Goal: Submit feedback/report problem

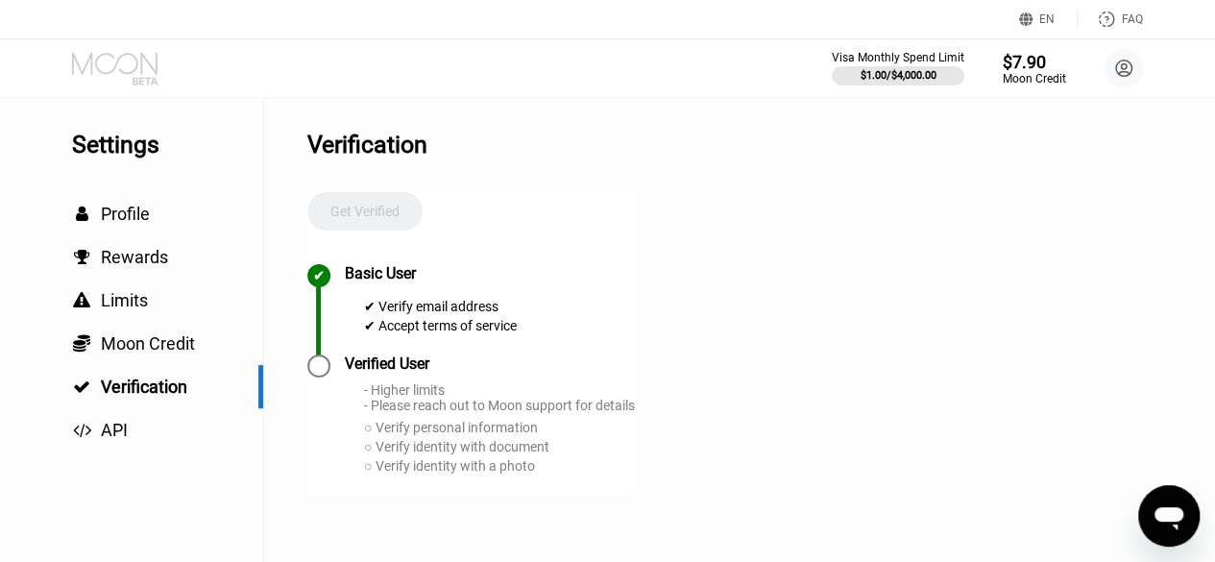
click at [146, 68] on icon at bounding box center [116, 69] width 89 height 34
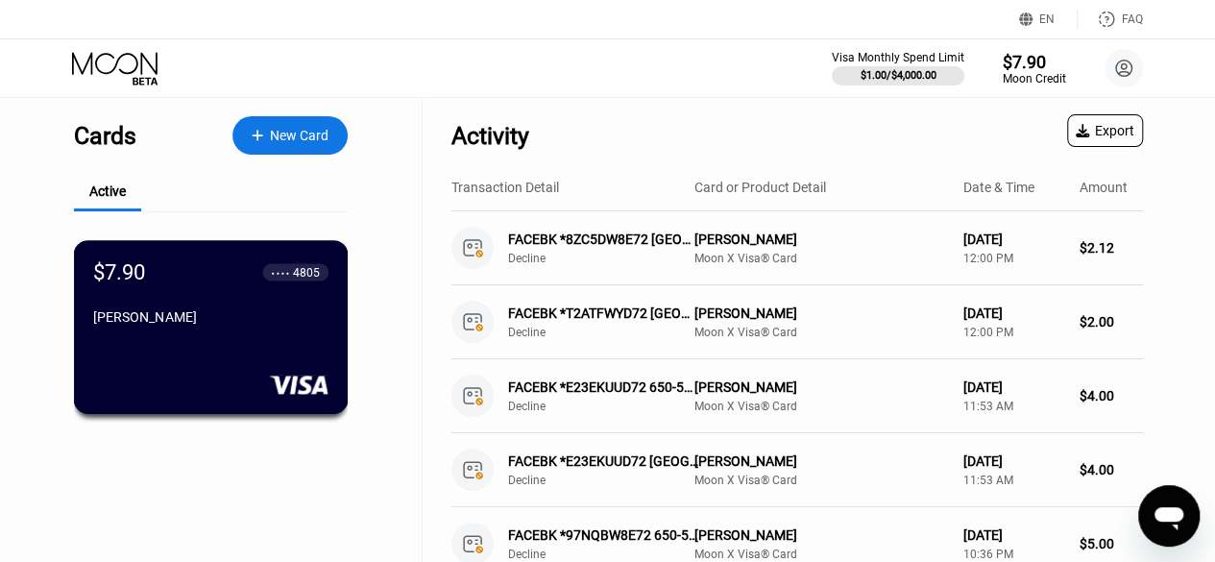
click at [270, 276] on div "● ● ● ● 4805" at bounding box center [295, 271] width 66 height 17
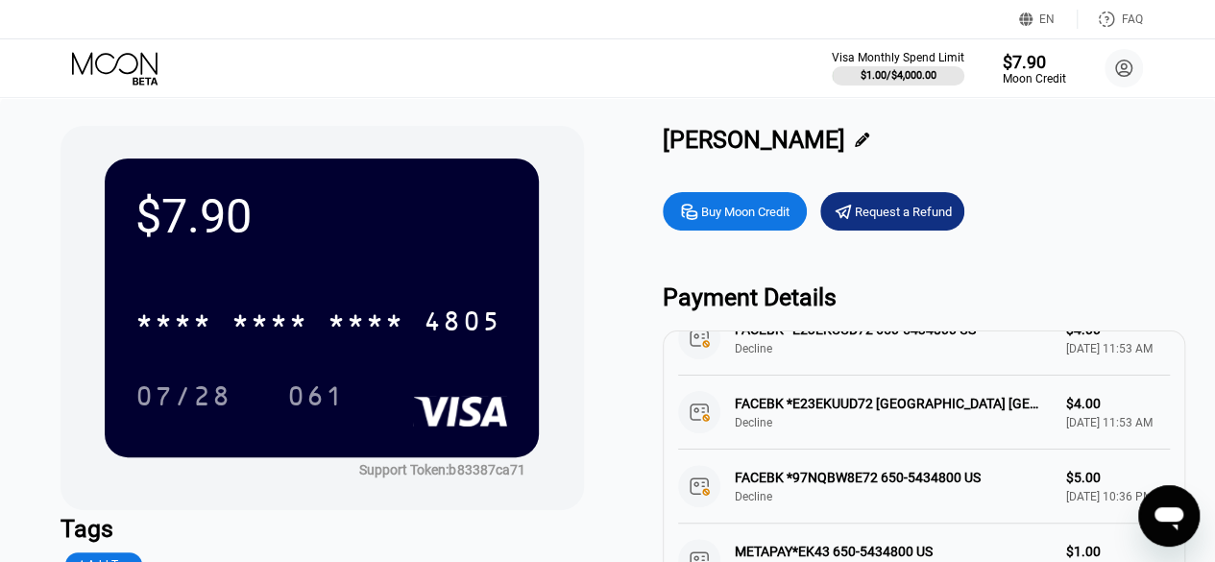
click at [158, 62] on icon at bounding box center [116, 69] width 89 height 34
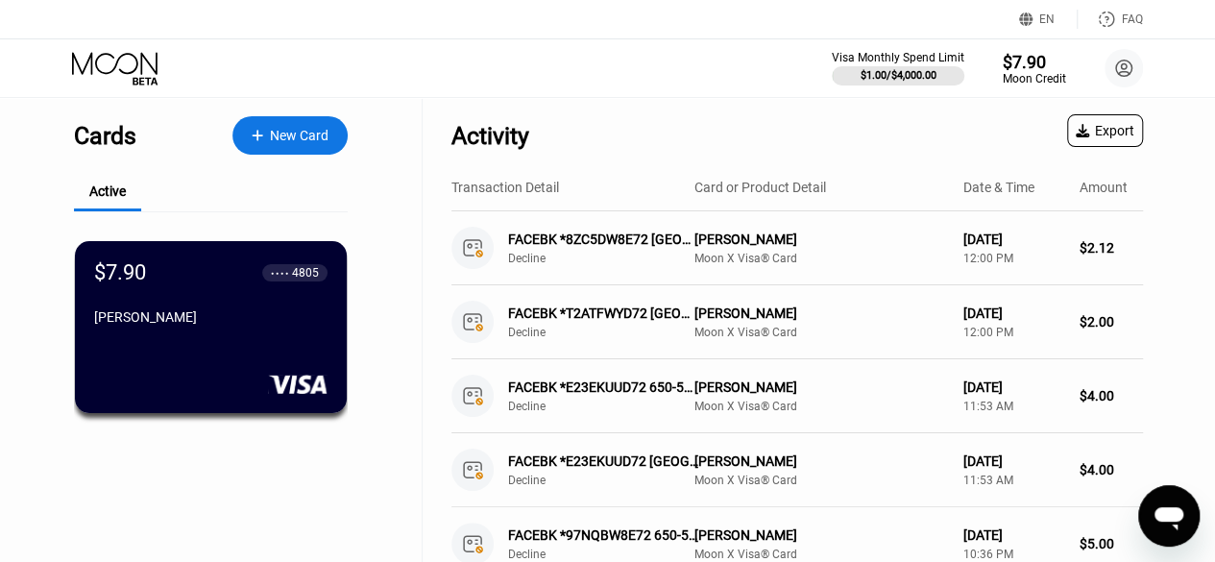
click at [1171, 505] on icon "Open messaging window" at bounding box center [1169, 515] width 35 height 35
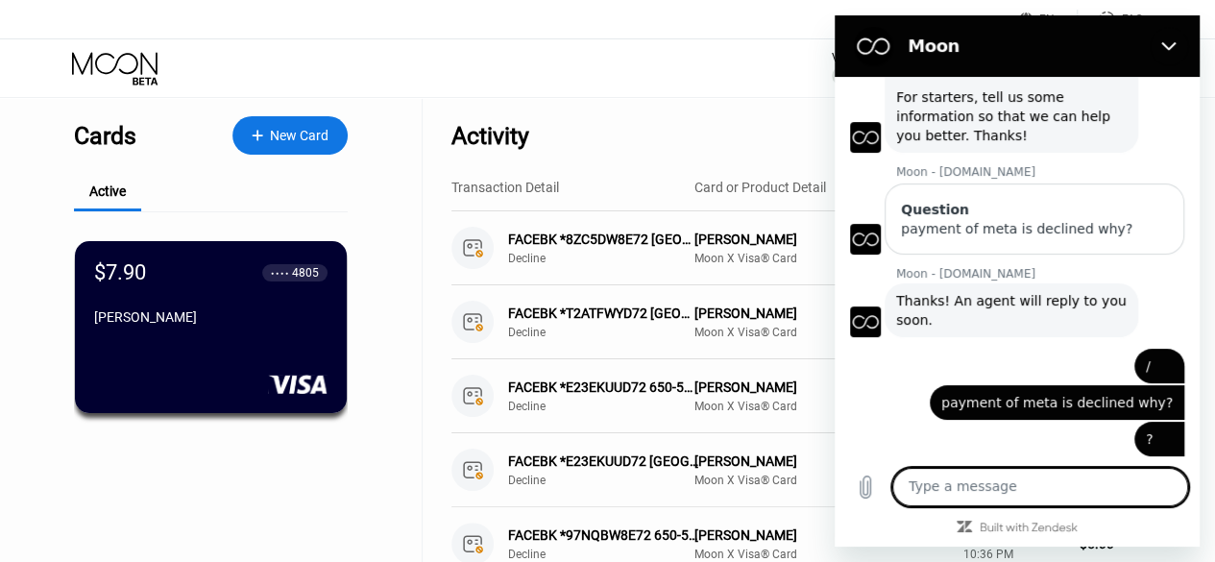
click at [1034, 410] on div "ROHAN MISHRA says: payment of meta is declined why?" at bounding box center [1057, 402] width 255 height 35
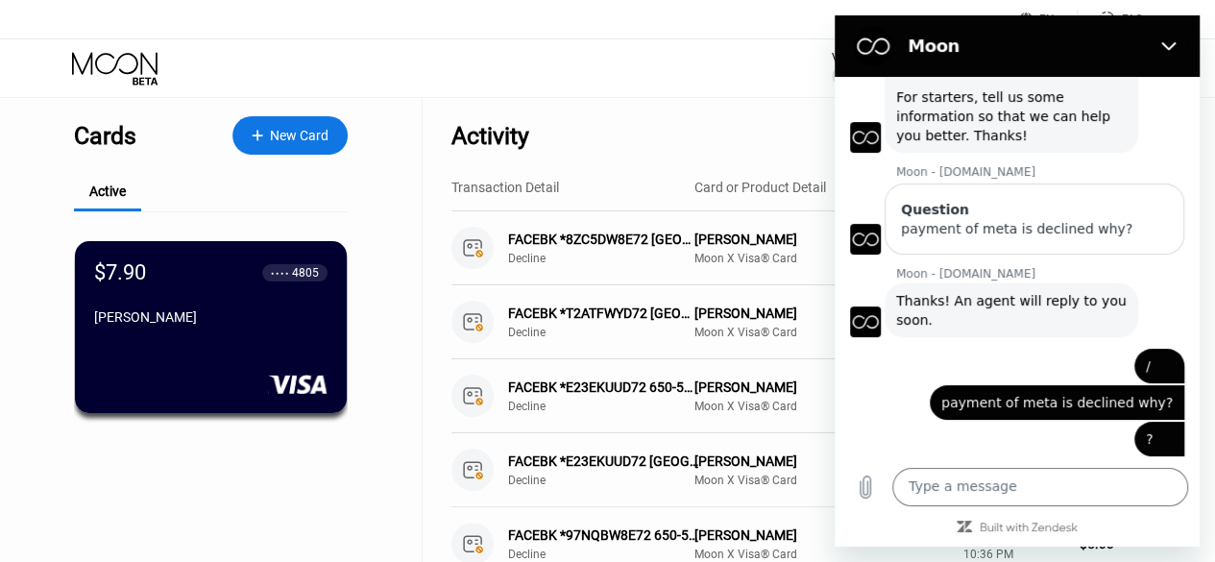
click at [1034, 410] on div "ROHAN MISHRA says: payment of meta is declined why?" at bounding box center [1057, 402] width 255 height 35
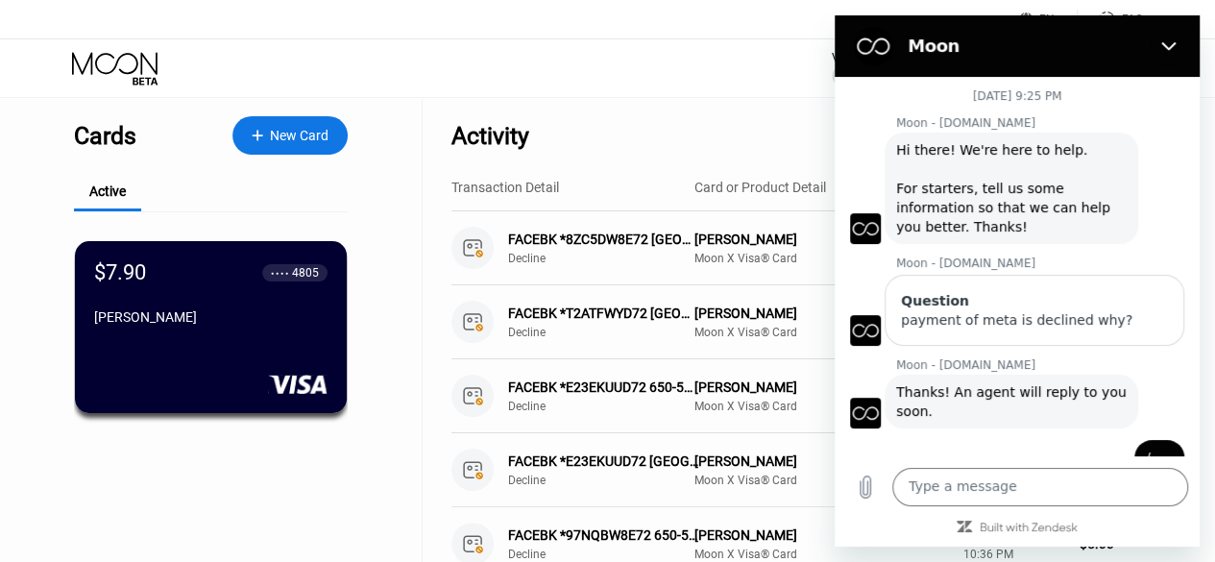
scroll to position [400, 0]
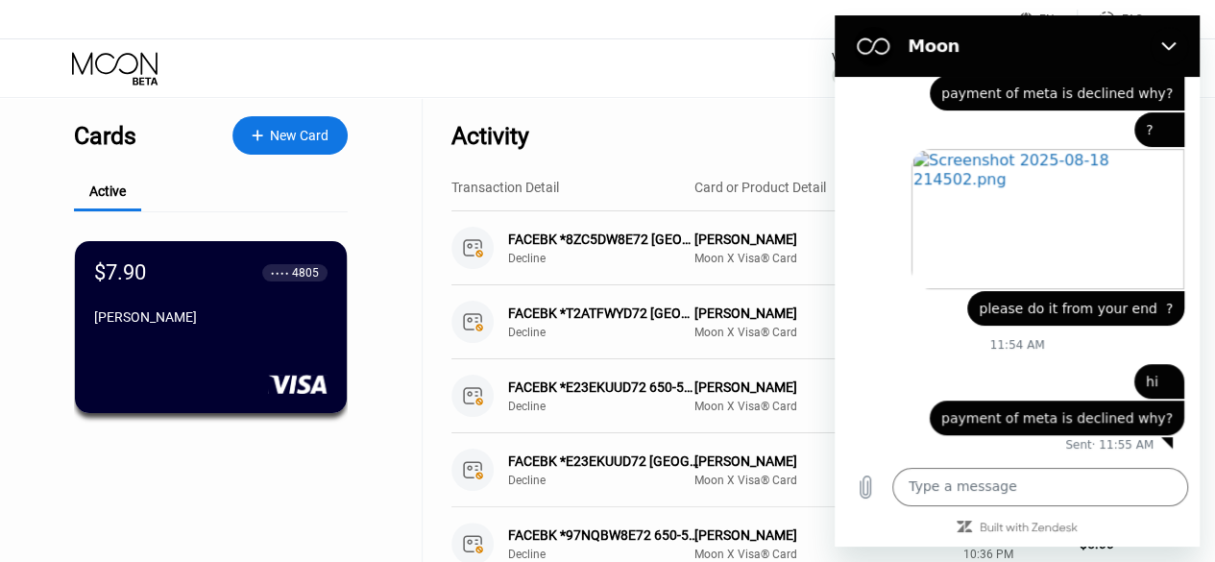
click at [1032, 296] on div "ROHAN MISHRA says: please do it from your end ?" at bounding box center [1075, 308] width 217 height 35
click at [1090, 411] on span "payment of meta is declined why?" at bounding box center [1056, 417] width 231 height 15
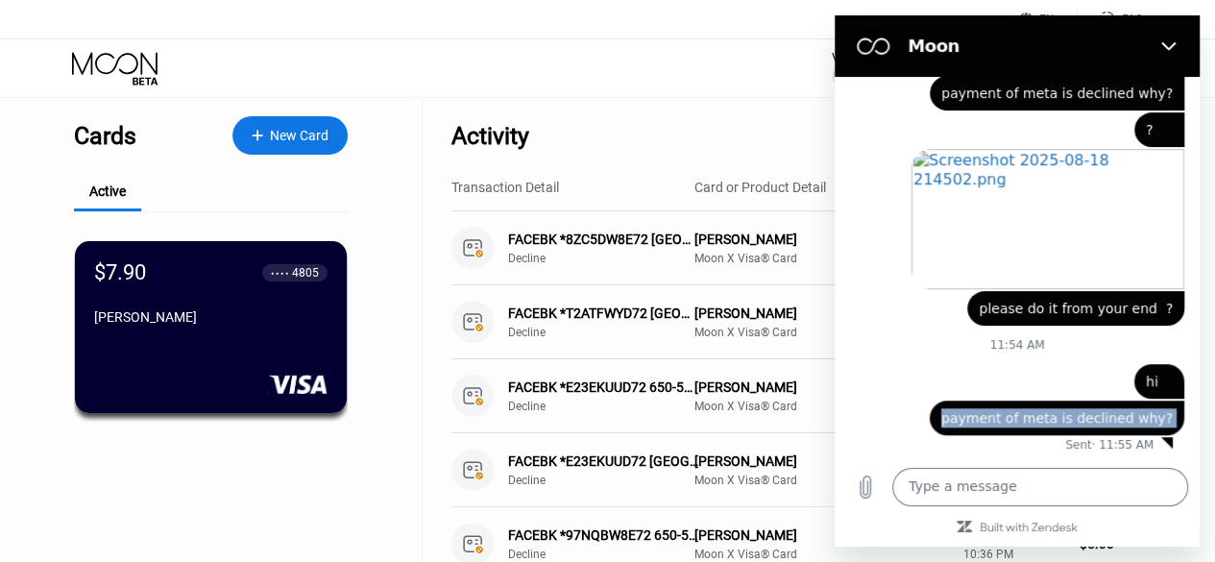
click at [1090, 411] on span "payment of meta is declined why?" at bounding box center [1056, 417] width 231 height 15
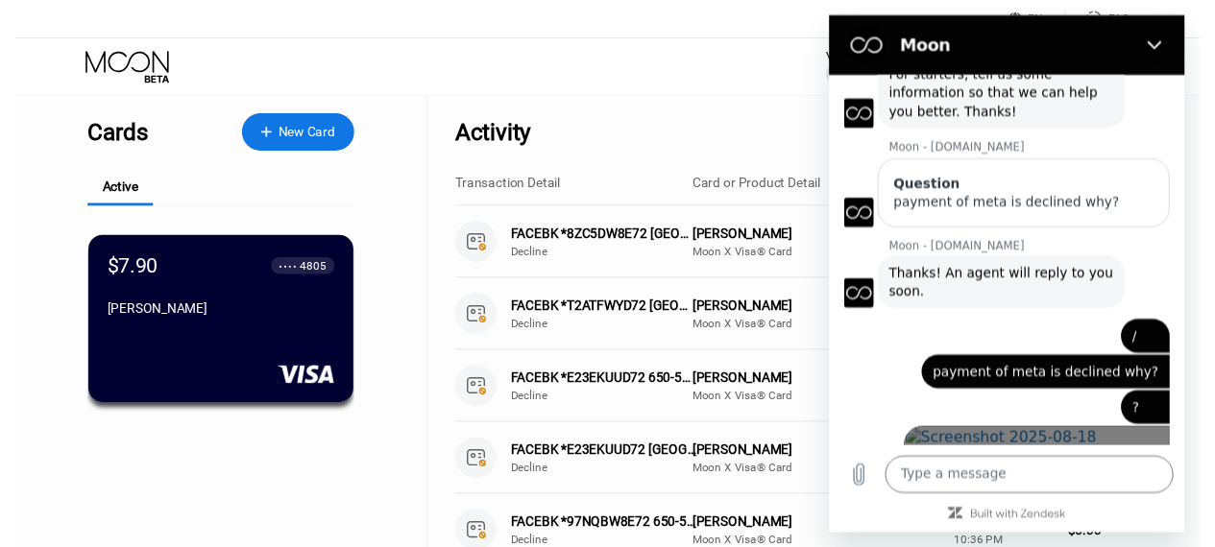
scroll to position [304, 0]
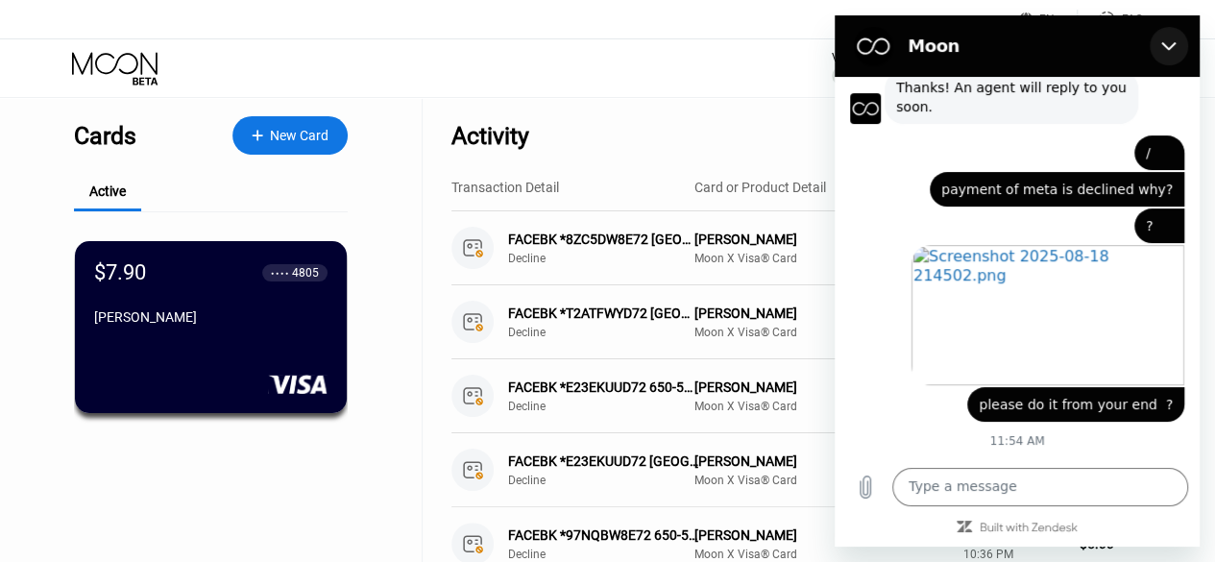
click at [1169, 43] on icon "Close" at bounding box center [1168, 45] width 15 height 15
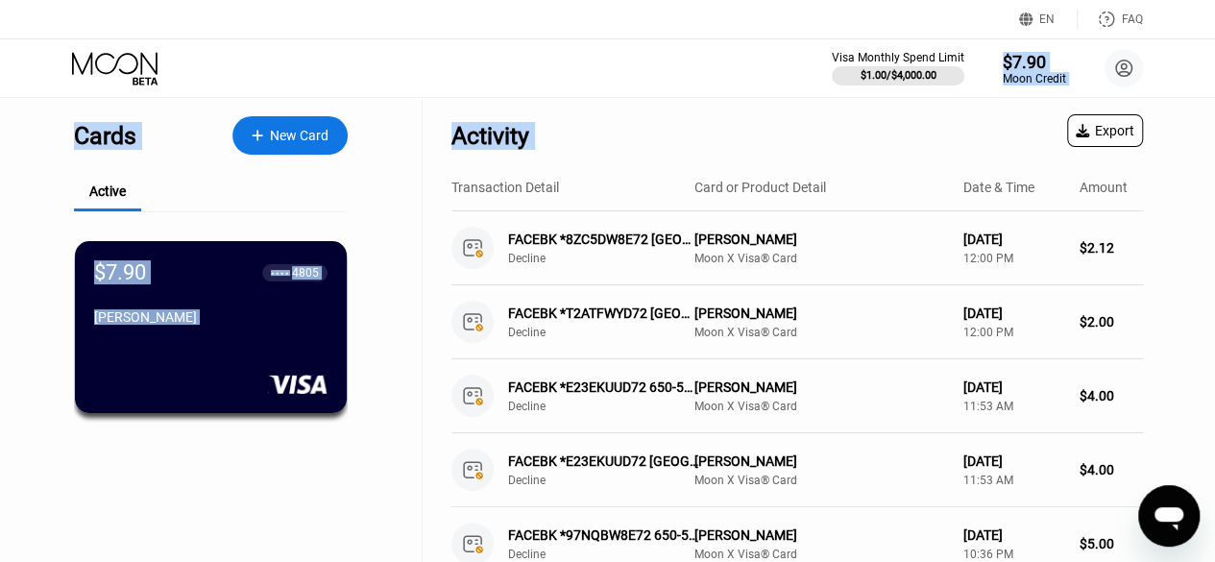
drag, startPoint x: 743, startPoint y: 88, endPoint x: 1059, endPoint y: 181, distance: 329.1
click at [1059, 181] on div "EN Language Select an item Save FAQ Visa Monthly Spend Limit $1.00 / $4,000.00 …" at bounding box center [607, 281] width 1215 height 562
click at [1043, 58] on div "$7.90" at bounding box center [1034, 61] width 64 height 20
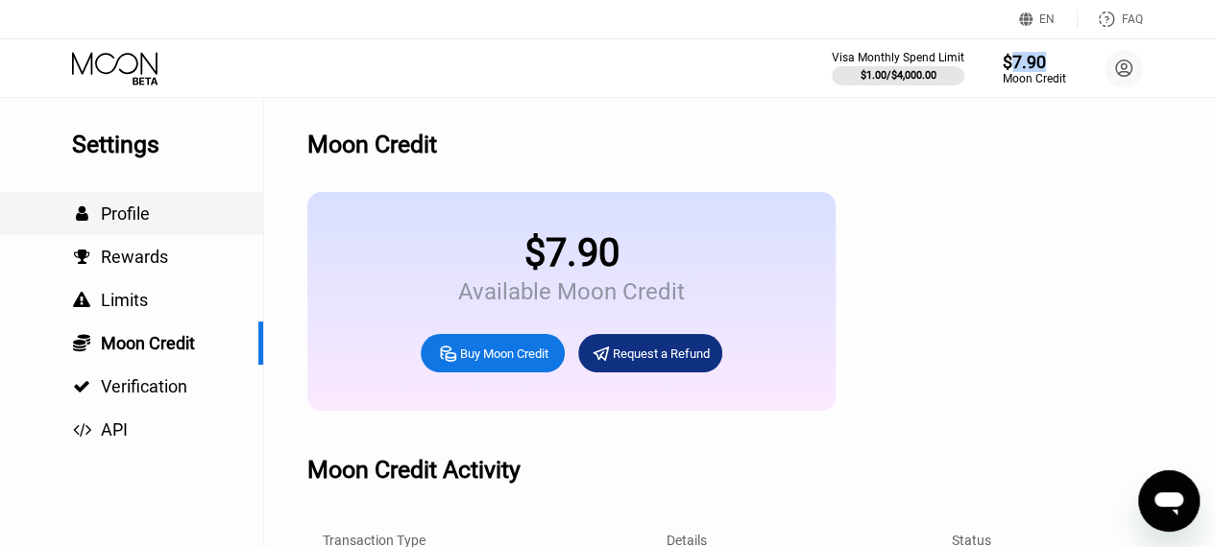
click at [179, 218] on div " Profile" at bounding box center [131, 214] width 263 height 20
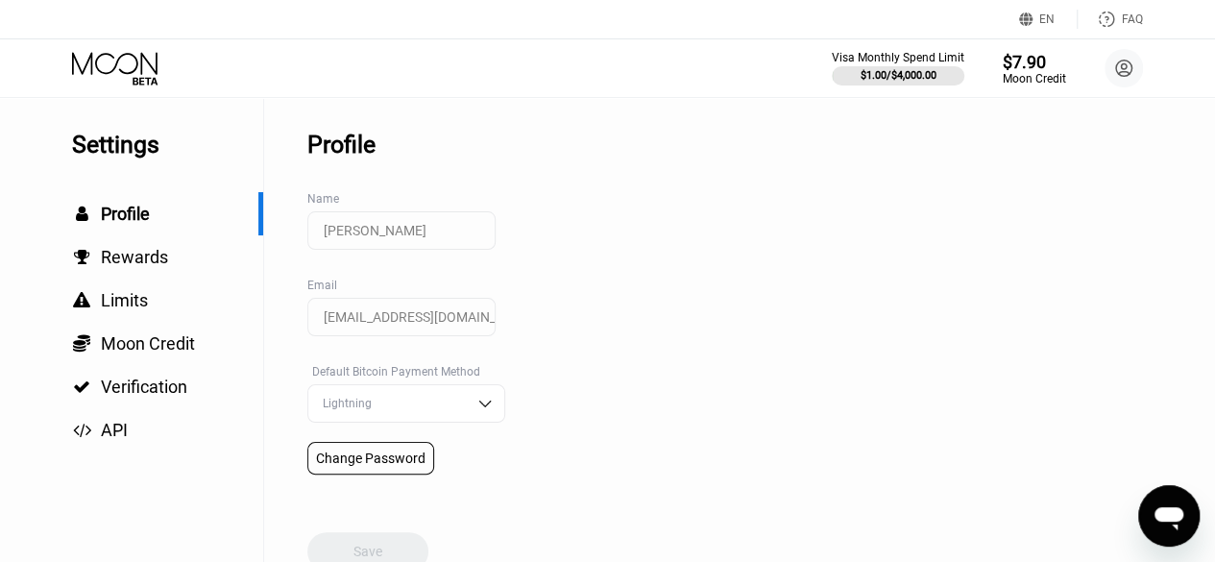
click at [142, 43] on div "Visa Monthly Spend Limit $1.00 / $4,000.00 $7.90 Moon Credit ROHAN MISHRA lolma…" at bounding box center [607, 68] width 1215 height 58
click at [137, 60] on icon at bounding box center [116, 69] width 89 height 34
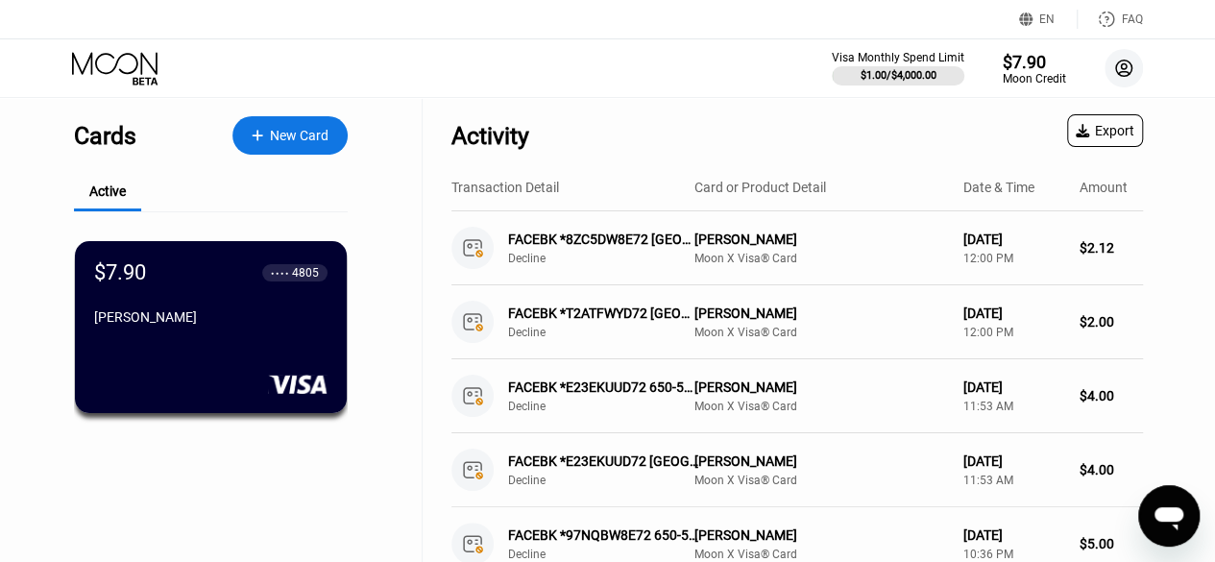
click at [1116, 68] on icon at bounding box center [1124, 69] width 16 height 16
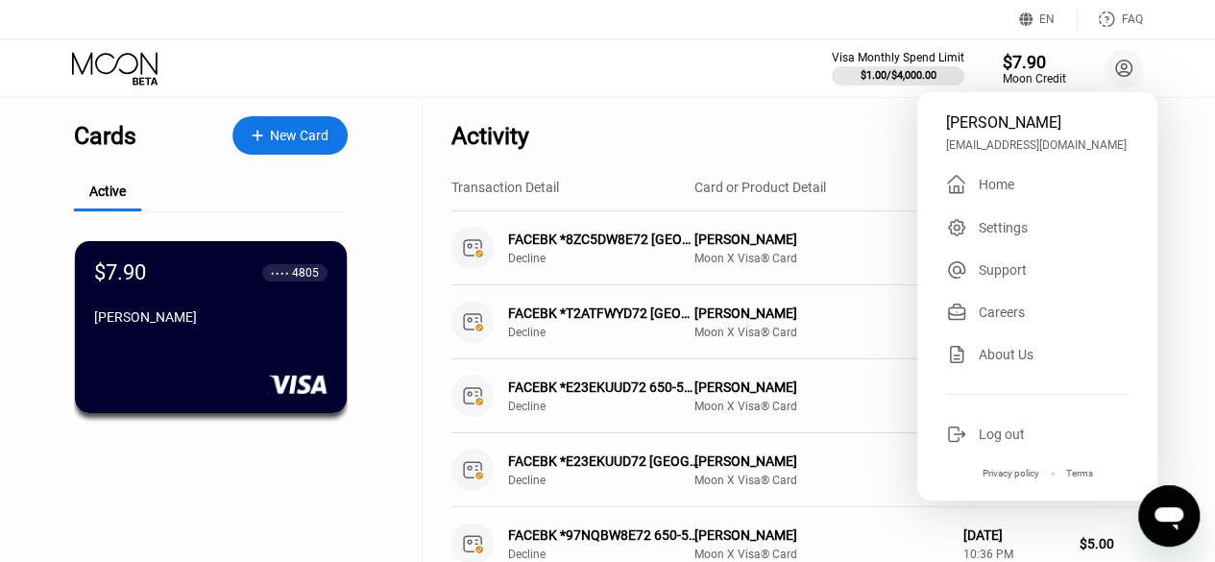
click at [1007, 235] on div "Settings" at bounding box center [1003, 227] width 49 height 15
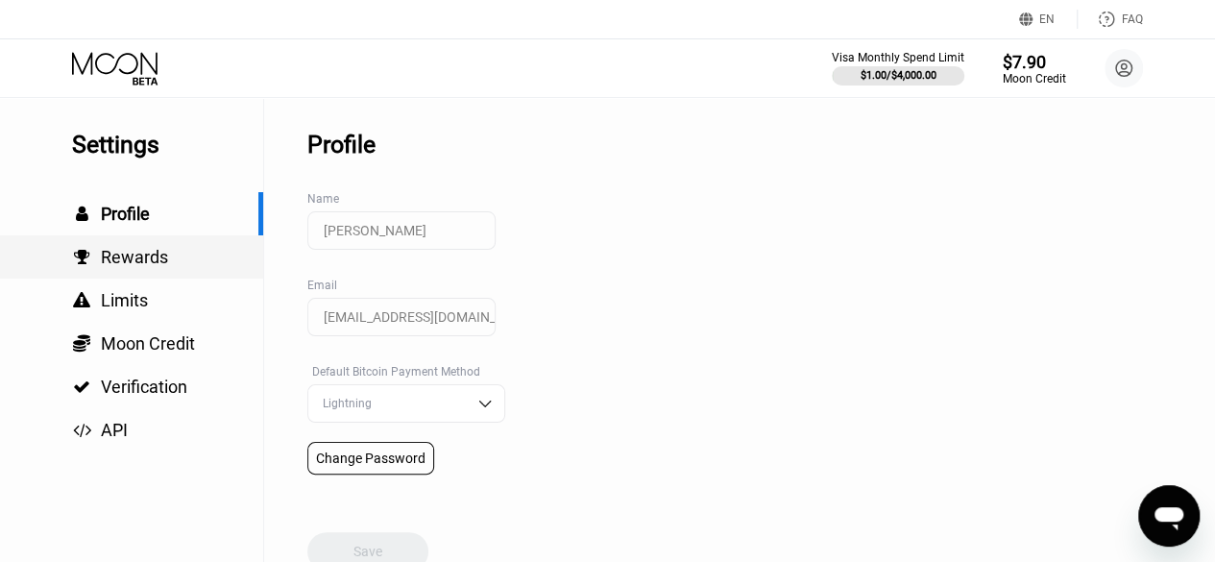
click at [212, 265] on div " Rewards" at bounding box center [131, 257] width 263 height 20
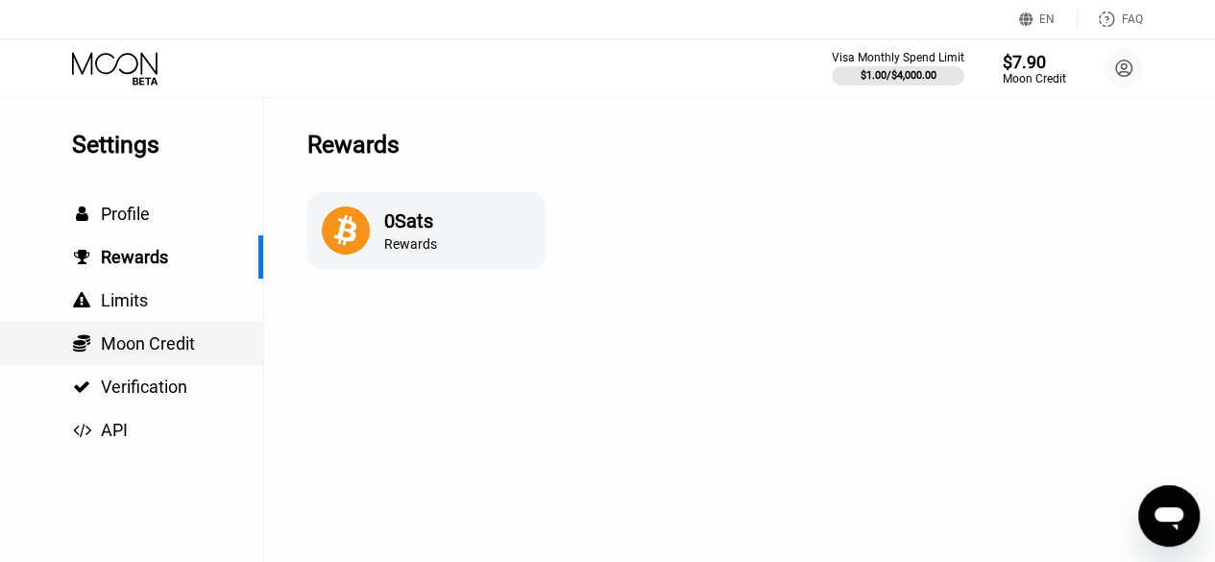
click at [202, 331] on div " Moon Credit" at bounding box center [131, 343] width 263 height 43
click at [0, 0] on div " Limits" at bounding box center [0, 0] width 0 height 0
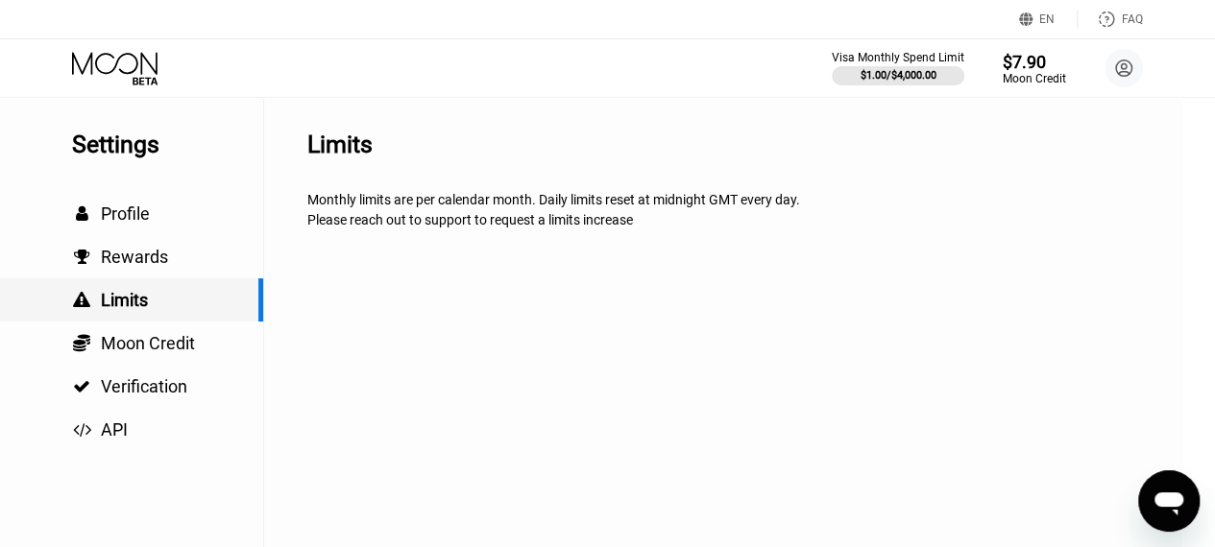
click at [197, 299] on div " Limits" at bounding box center [129, 300] width 258 height 20
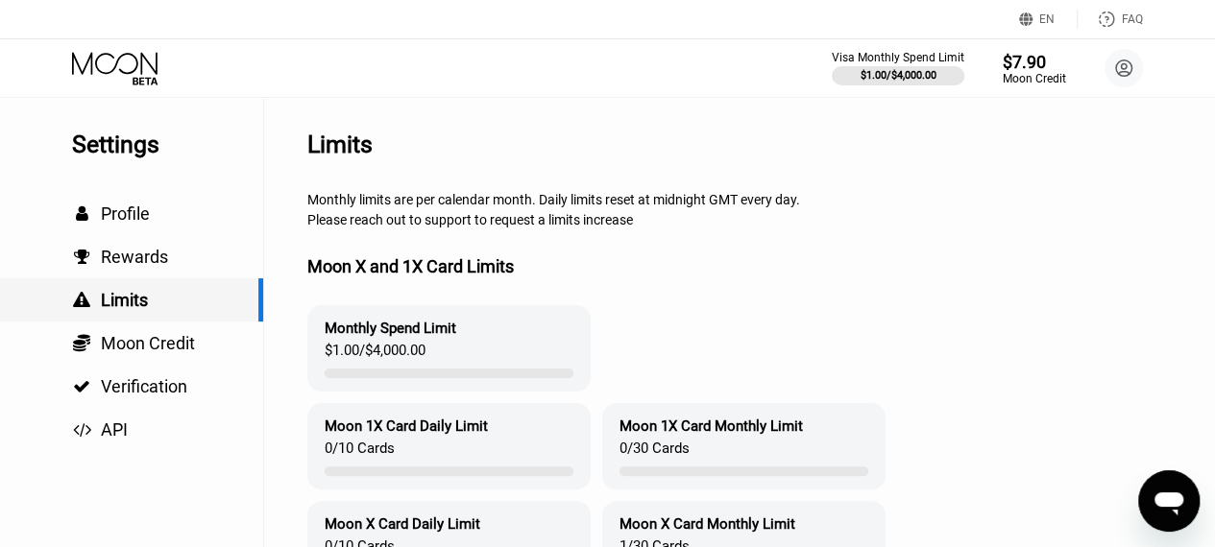
click at [197, 299] on div " Limits" at bounding box center [129, 300] width 258 height 20
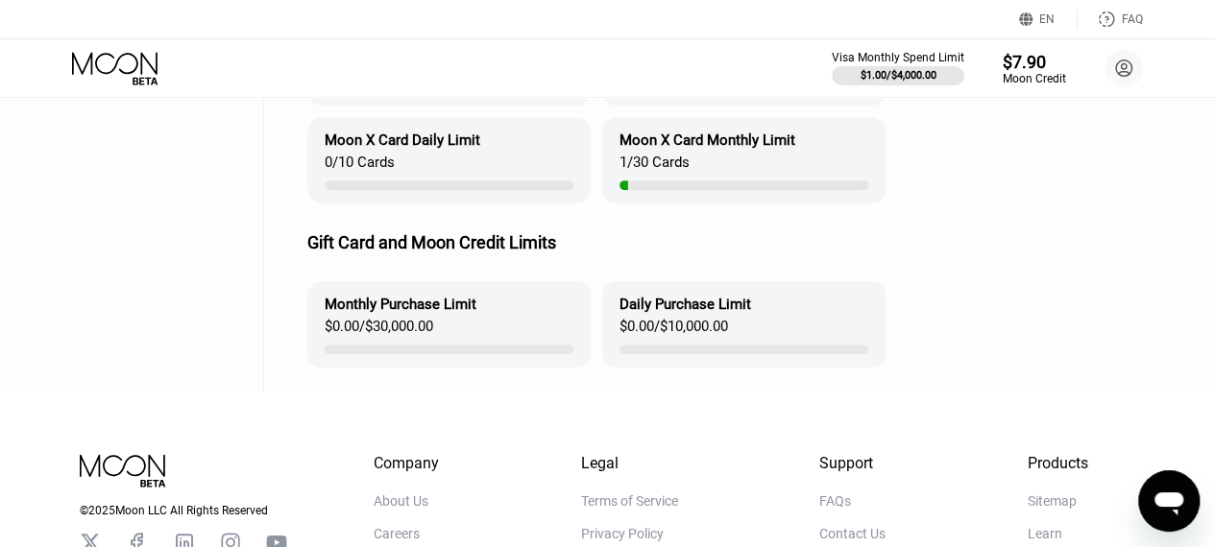
scroll to position [288, 0]
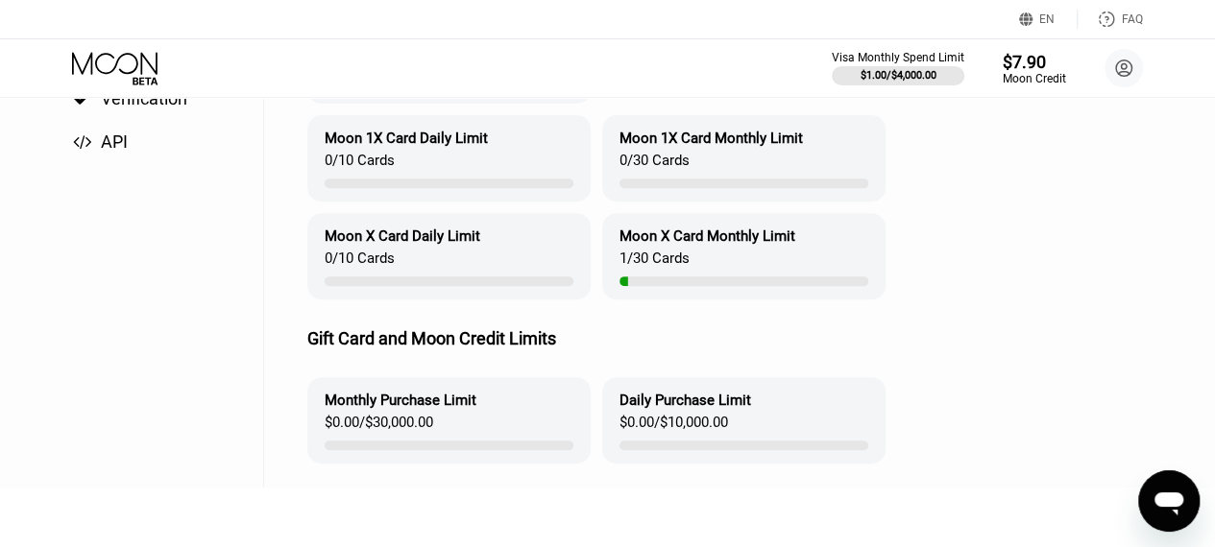
click at [720, 245] on div "Moon X Card Monthly Limit" at bounding box center [707, 236] width 176 height 17
click at [672, 325] on div "Gift Card and Moon Credit Limits" at bounding box center [793, 339] width 972 height 78
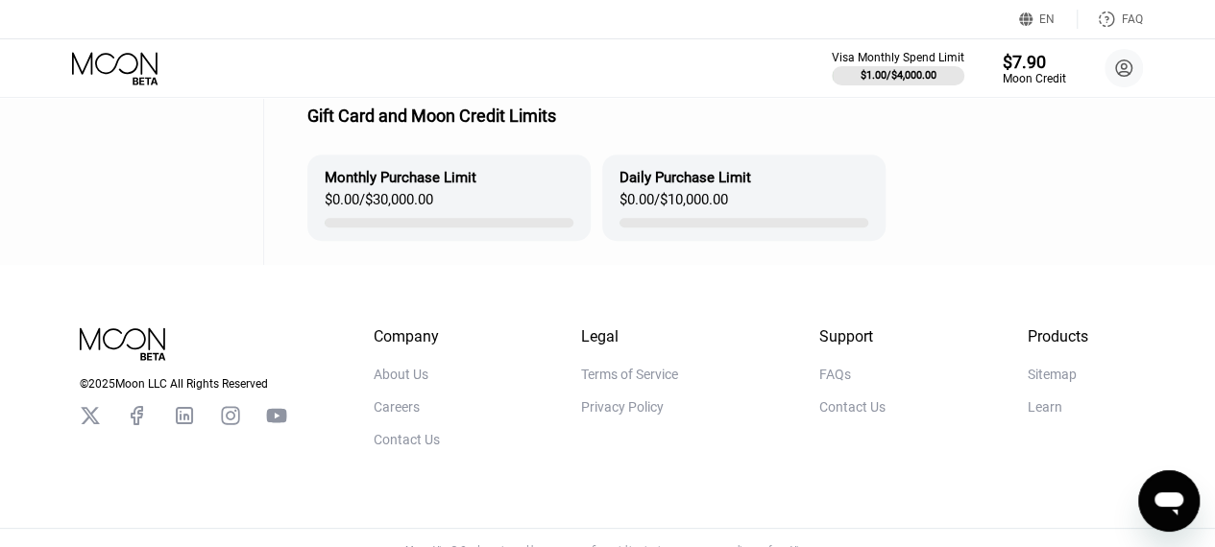
scroll to position [561, 0]
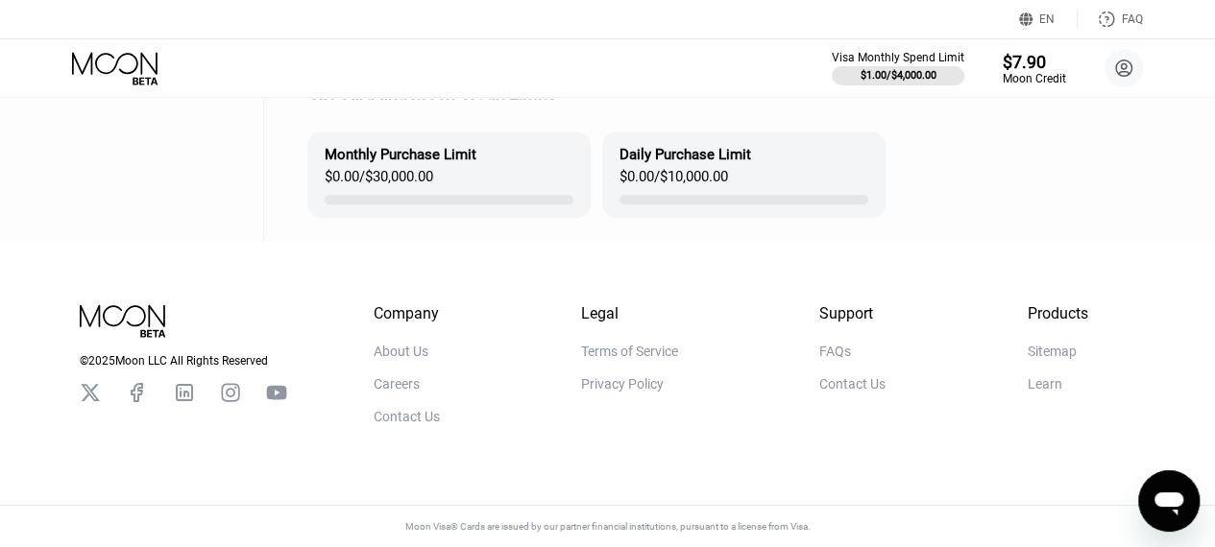
click at [421, 418] on div "Contact Us" at bounding box center [407, 416] width 66 height 15
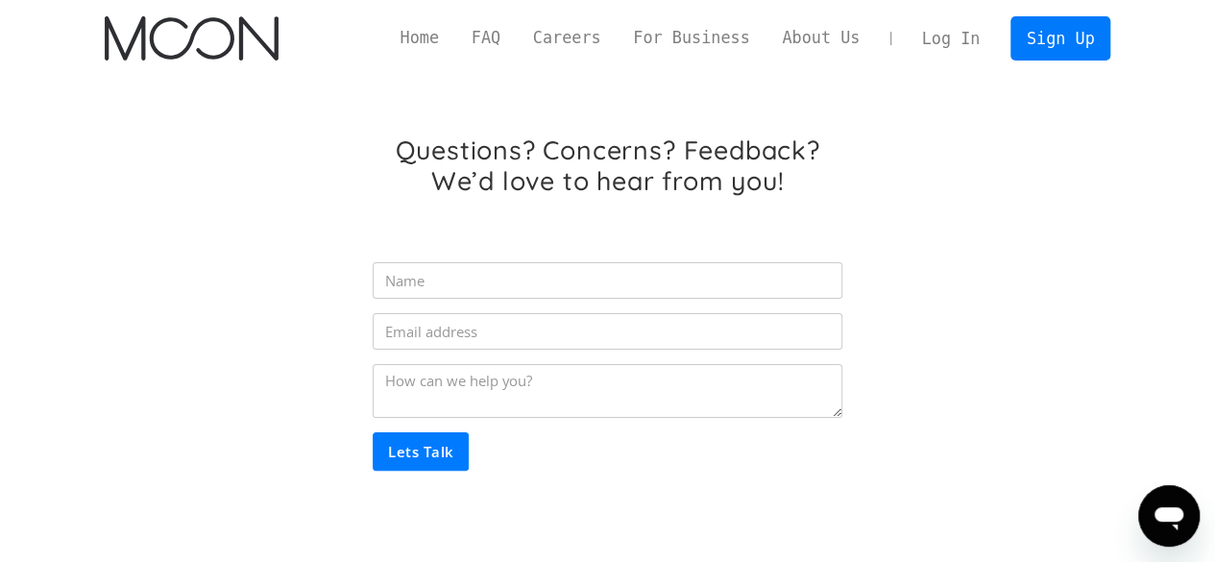
type input "[PERSON_NAME]"
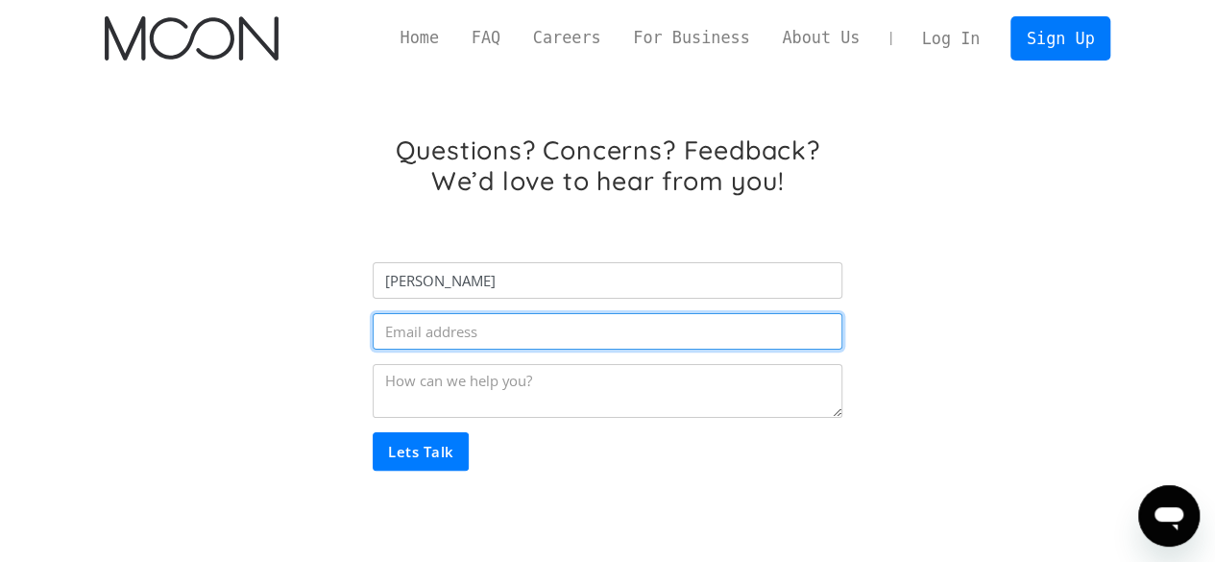
click at [510, 330] on input "Email Form" at bounding box center [607, 331] width 469 height 36
type input "[EMAIL_ADDRESS][DOMAIN_NAME]"
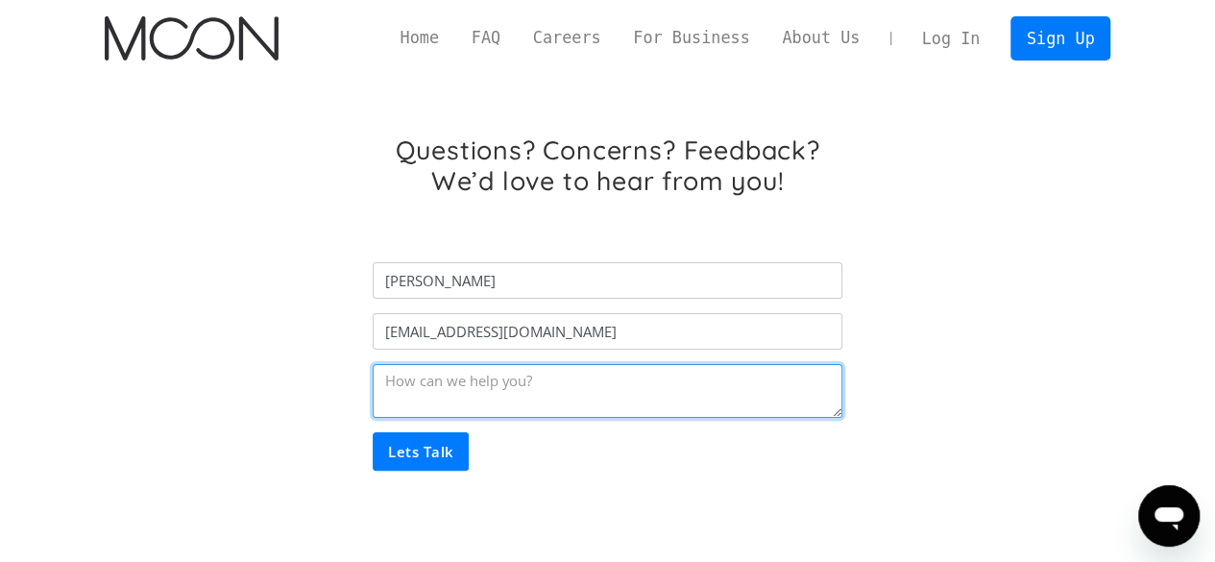
click at [533, 370] on textarea "Email Form" at bounding box center [607, 391] width 469 height 54
